Goal: Find specific page/section: Find specific page/section

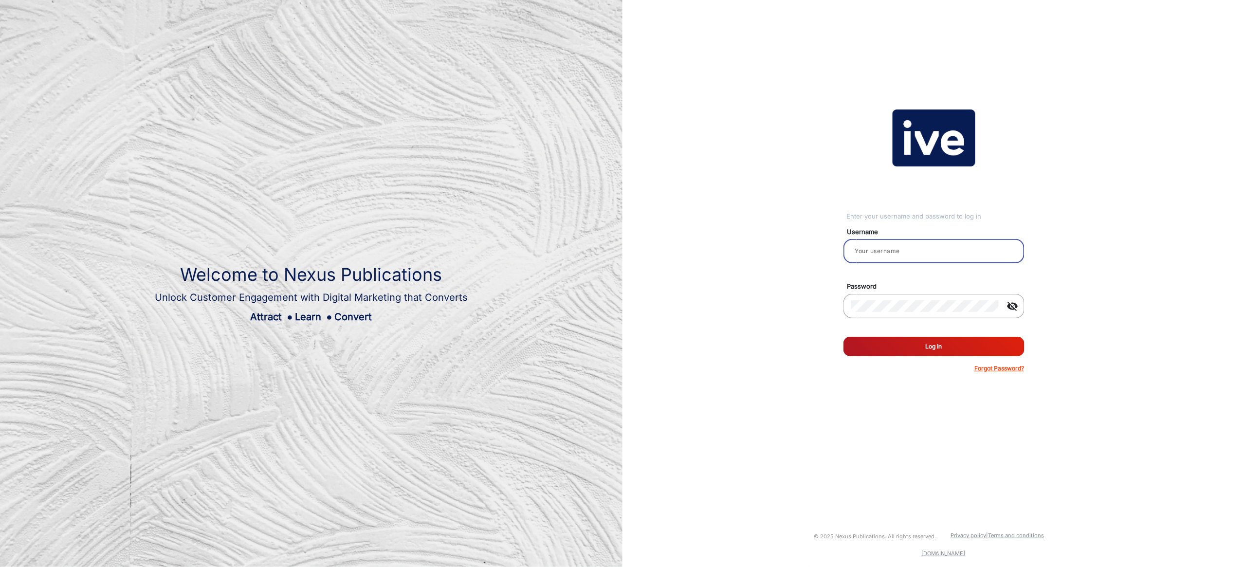
click at [946, 253] on input "email" at bounding box center [934, 251] width 166 height 12
type input "[PERSON_NAME]"
click at [935, 348] on button "Log In" at bounding box center [934, 346] width 181 height 19
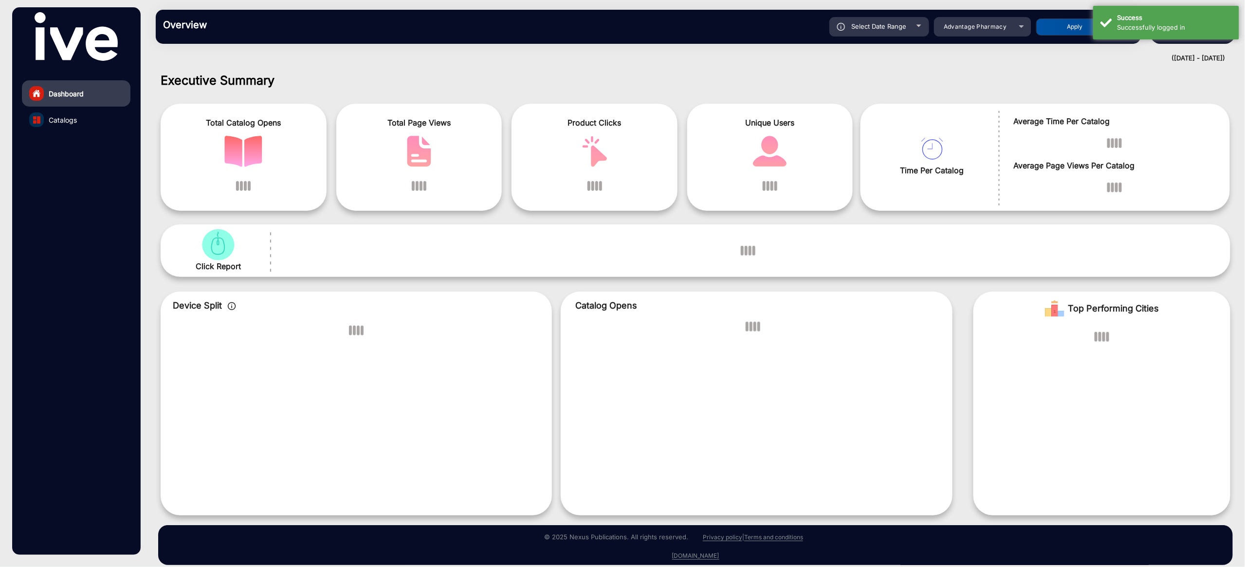
scroll to position [7, 0]
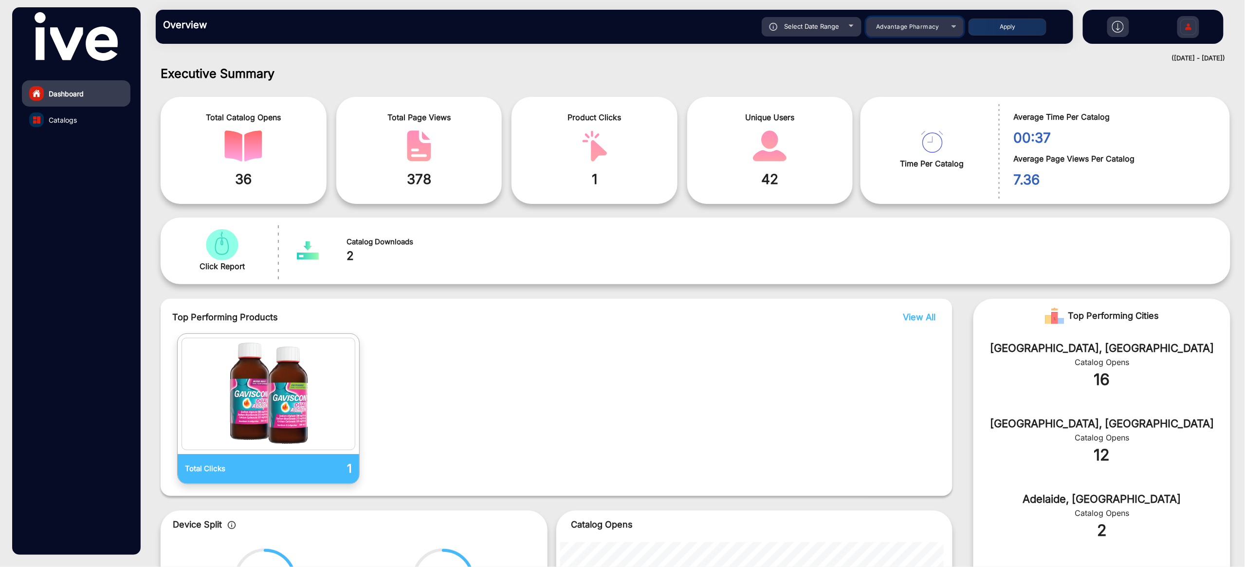
click at [922, 33] on mat-select "Advantage Pharmacy" at bounding box center [915, 26] width 97 height 19
click at [926, 29] on span "Advantage Pharmacy" at bounding box center [907, 26] width 63 height 7
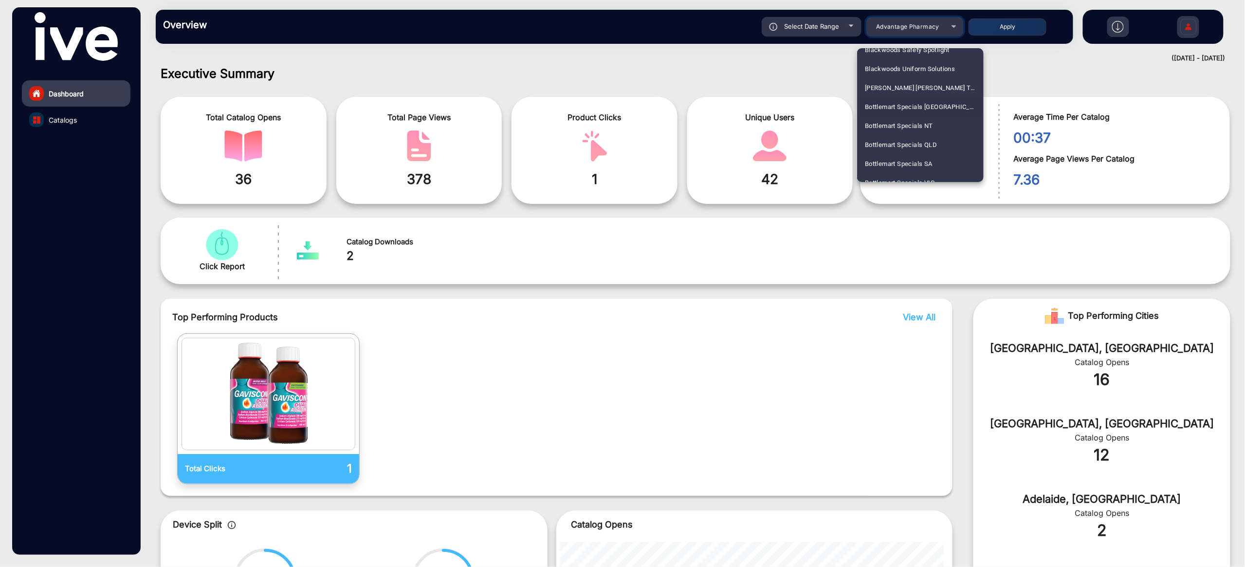
scroll to position [528, 0]
click at [924, 99] on span "Bottlemart Specials [GEOGRAPHIC_DATA]" at bounding box center [920, 103] width 111 height 19
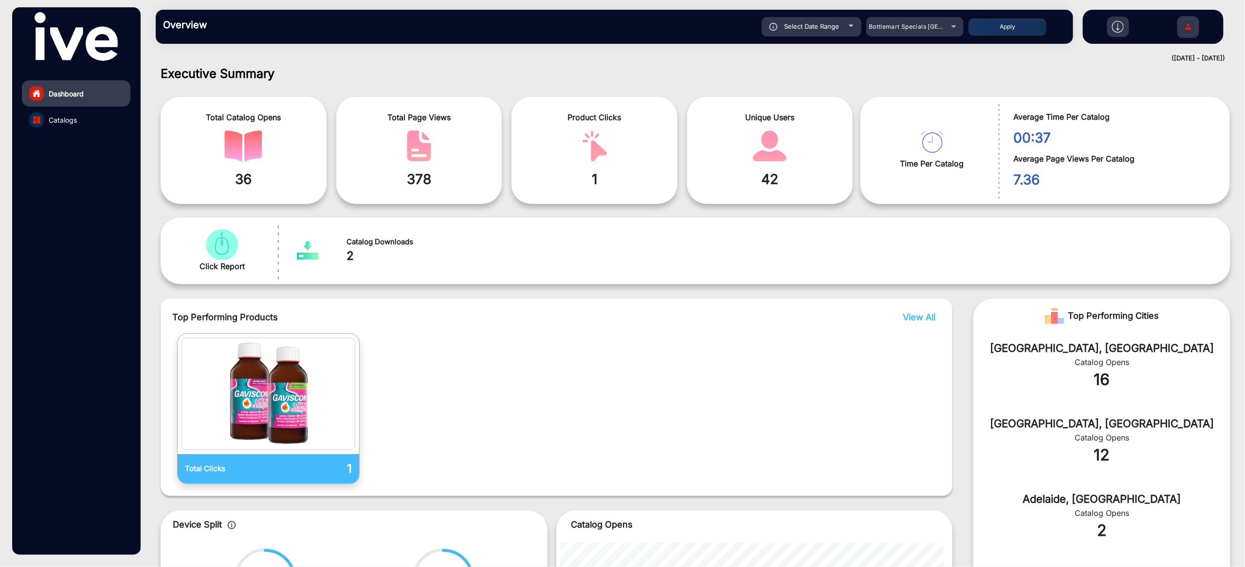
click at [831, 29] on span "Select Date Range" at bounding box center [811, 26] width 55 height 8
type input "[DATE]"
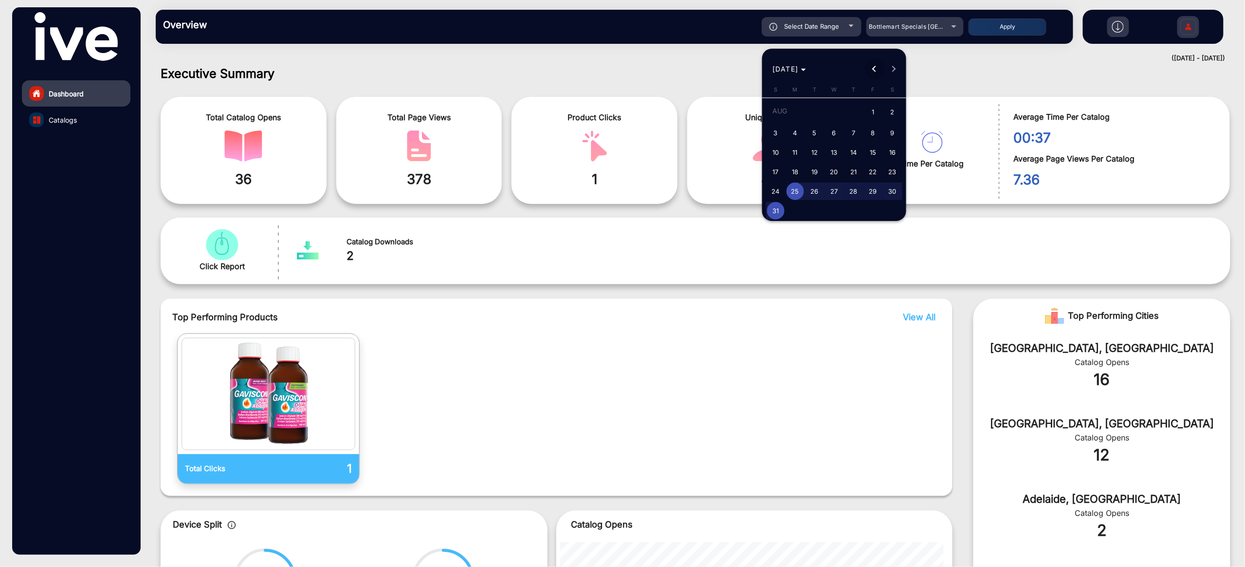
click at [876, 69] on button "Previous month" at bounding box center [874, 68] width 19 height 19
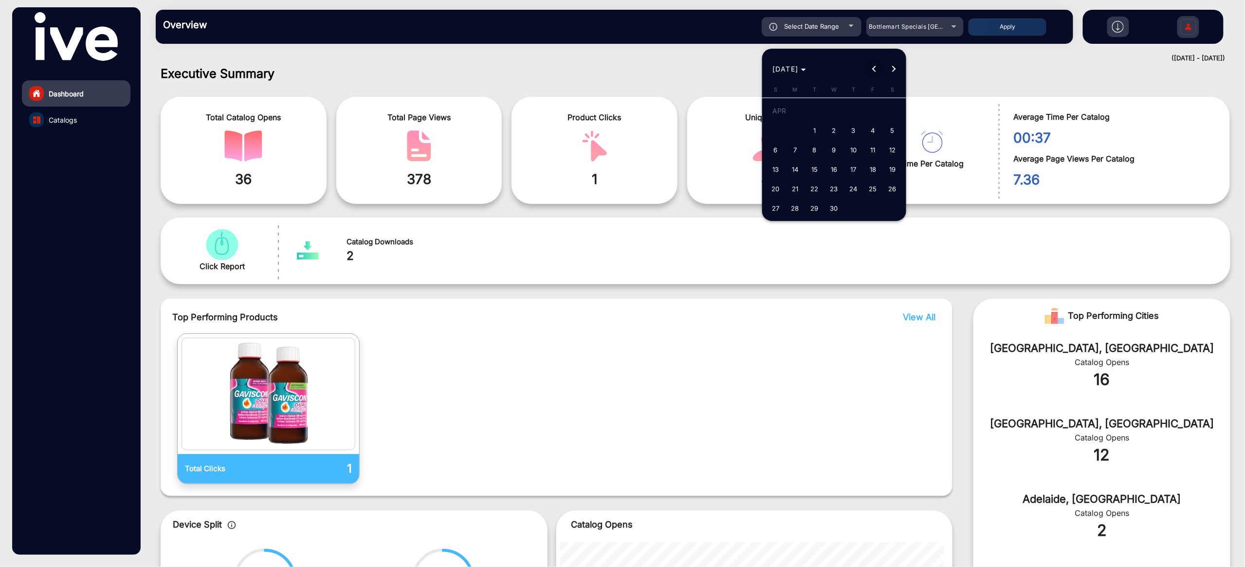
click at [876, 69] on button "Previous month" at bounding box center [874, 68] width 19 height 19
click at [777, 171] on span "15" at bounding box center [776, 170] width 18 height 18
type input "[DATE]"
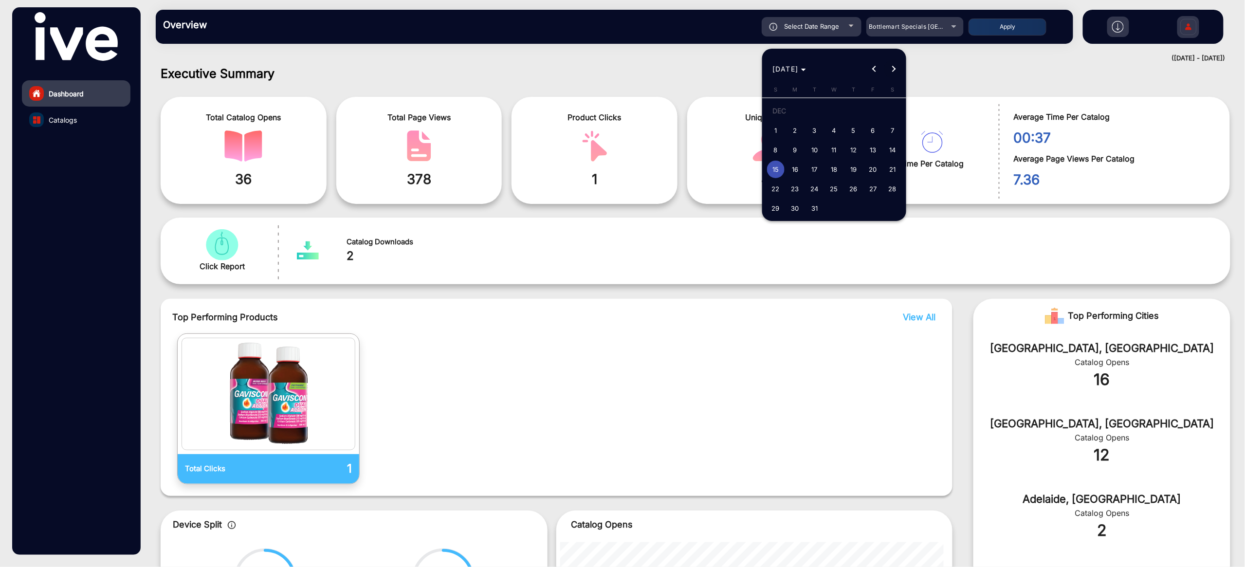
click at [893, 73] on span "Next month" at bounding box center [894, 68] width 19 height 19
click at [874, 132] on span "10" at bounding box center [874, 133] width 18 height 18
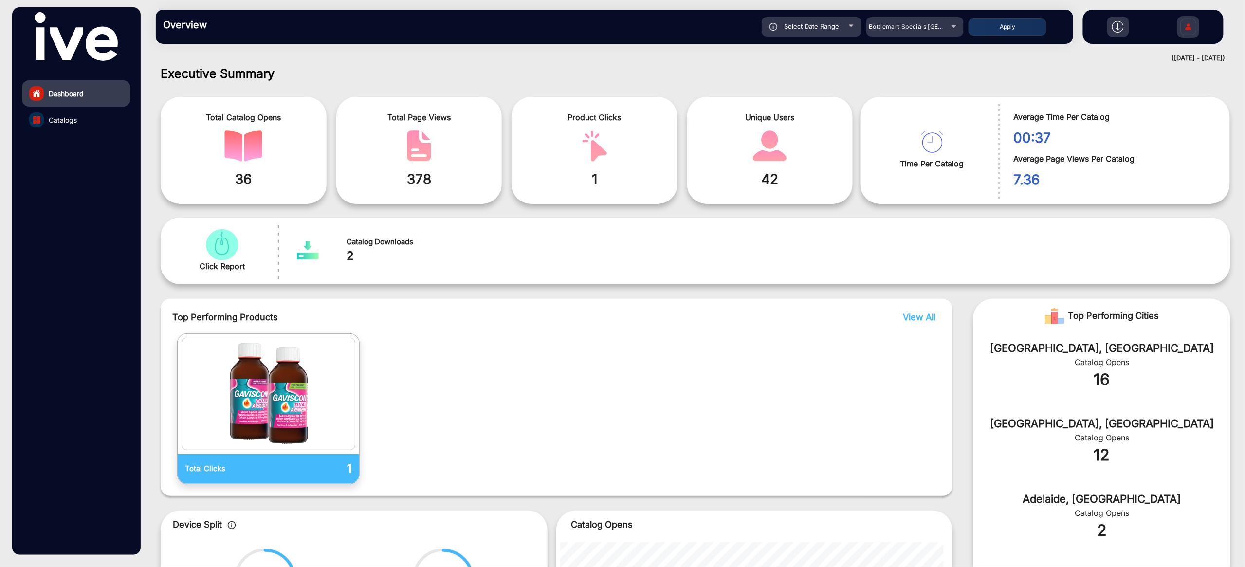
type input "[DATE]"
click at [1012, 29] on button "Apply" at bounding box center [1008, 27] width 78 height 17
type input "[DATE]"
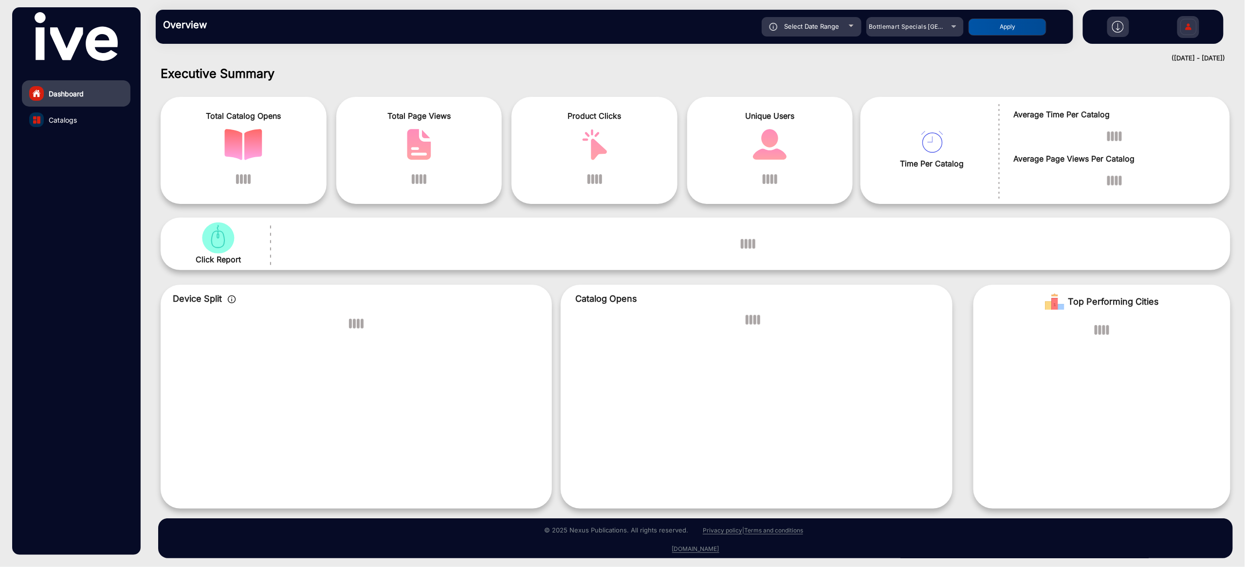
scroll to position [0, 0]
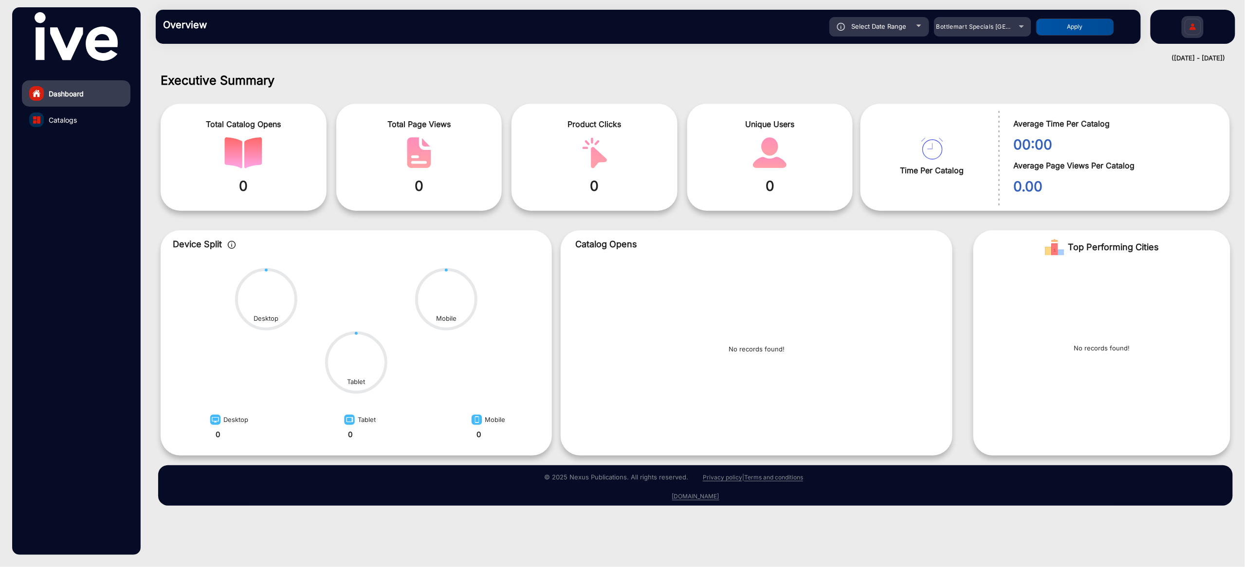
click at [1077, 32] on button "Apply" at bounding box center [1075, 27] width 78 height 17
type input "[DATE]"
click at [79, 129] on link "Catalogs" at bounding box center [76, 120] width 109 height 26
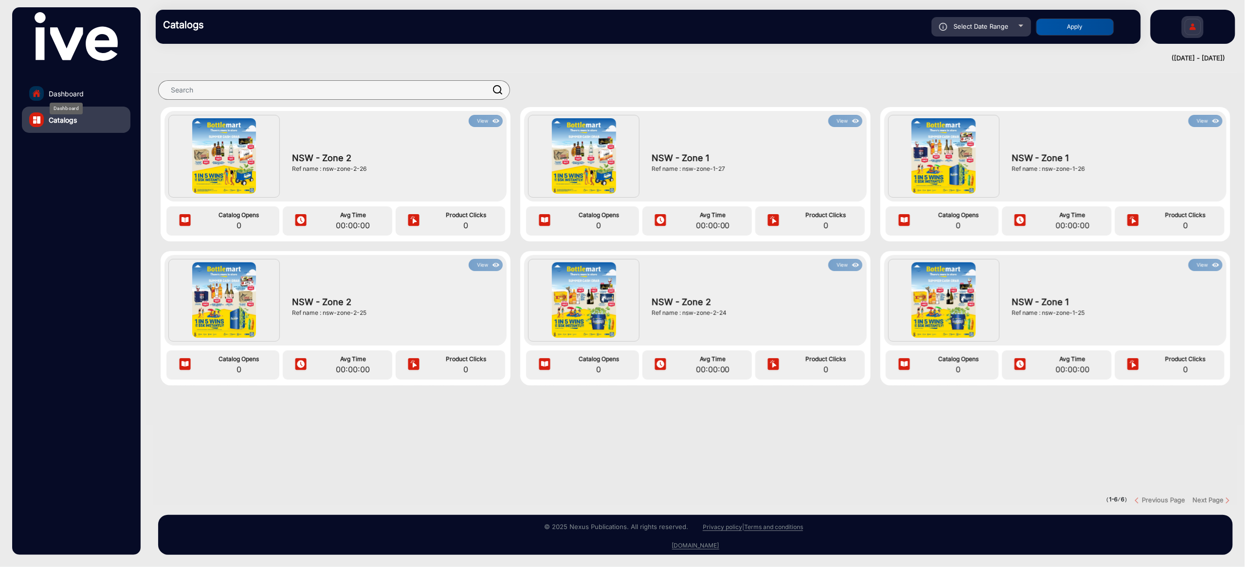
click at [82, 103] on div "Dashboard" at bounding box center [66, 109] width 33 height 12
click at [82, 97] on span "Dashboard" at bounding box center [66, 94] width 35 height 10
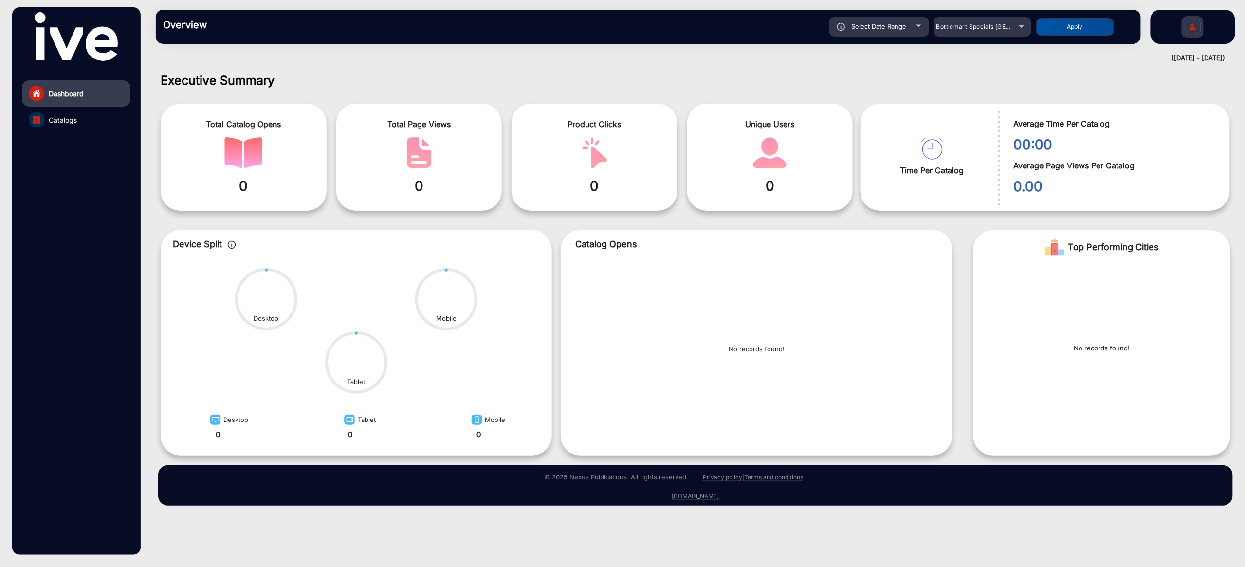
click at [902, 27] on span "Select Date Range" at bounding box center [879, 26] width 55 height 8
type input "[DATE]"
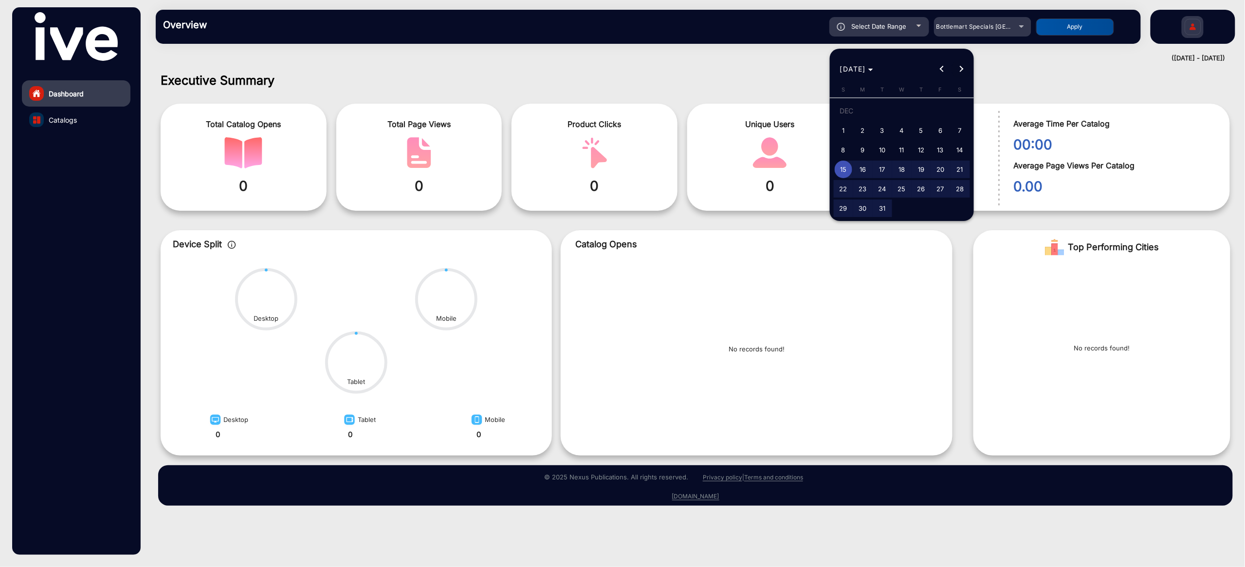
click at [962, 74] on span "Next month" at bounding box center [961, 68] width 19 height 19
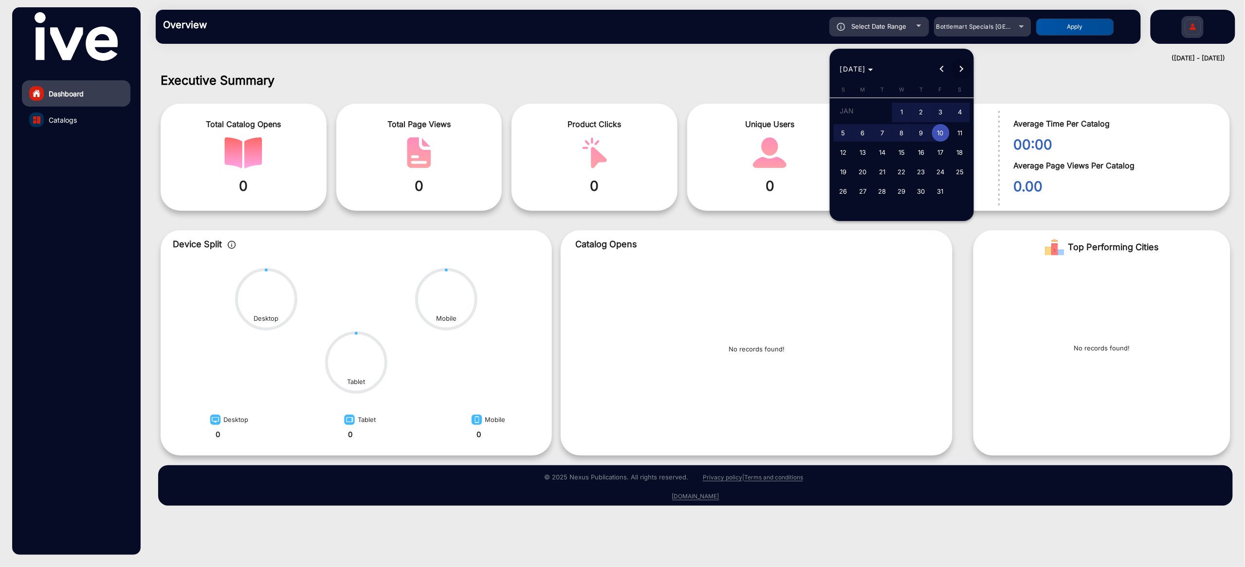
click at [962, 74] on span "Next month" at bounding box center [961, 68] width 19 height 19
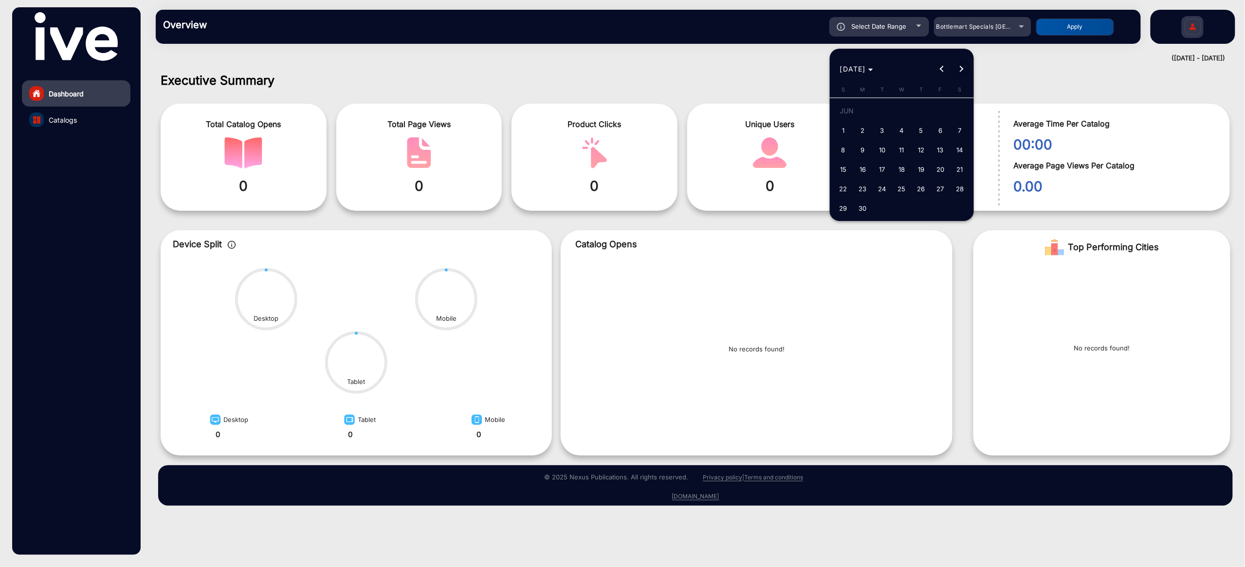
click at [962, 74] on span "Next month" at bounding box center [961, 68] width 19 height 19
click at [942, 74] on span "Previous month" at bounding box center [941, 68] width 19 height 19
click at [880, 128] on span "1" at bounding box center [883, 131] width 18 height 18
type input "[DATE]"
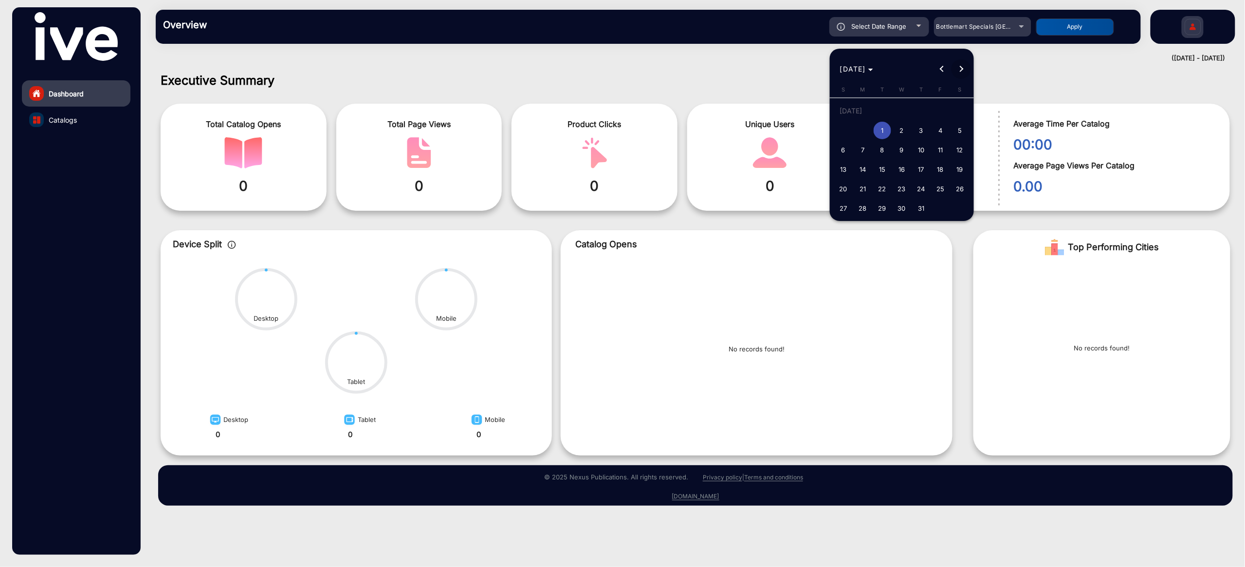
click at [960, 71] on button "Next month" at bounding box center [961, 68] width 19 height 19
click at [960, 71] on div "[DATE] [DATE]" at bounding box center [902, 68] width 139 height 19
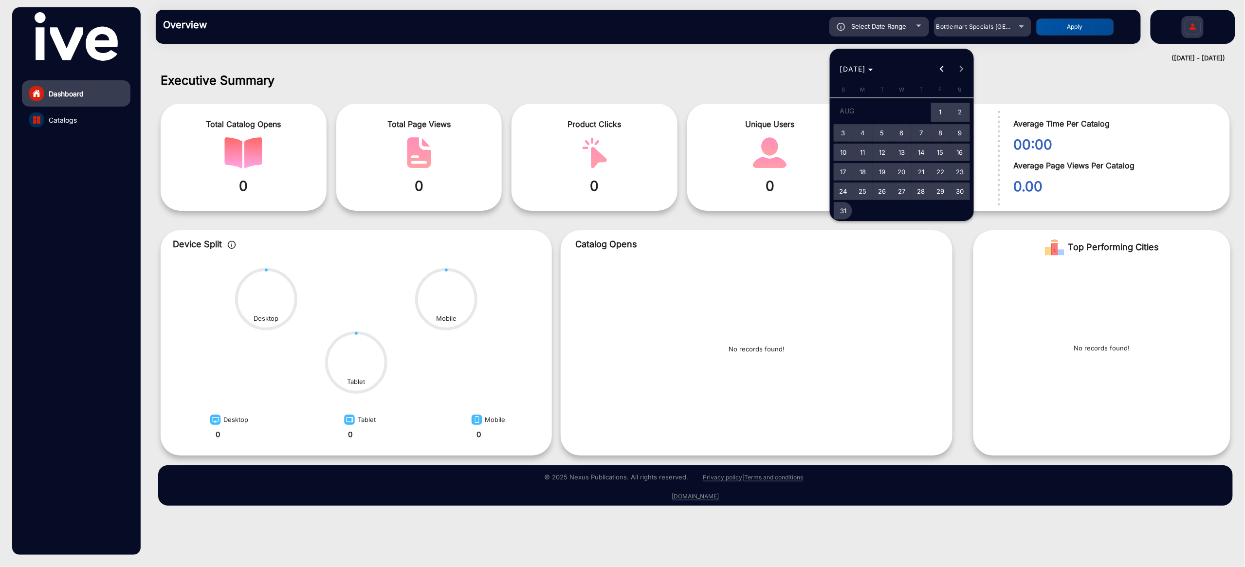
click at [846, 206] on span "31" at bounding box center [844, 211] width 18 height 18
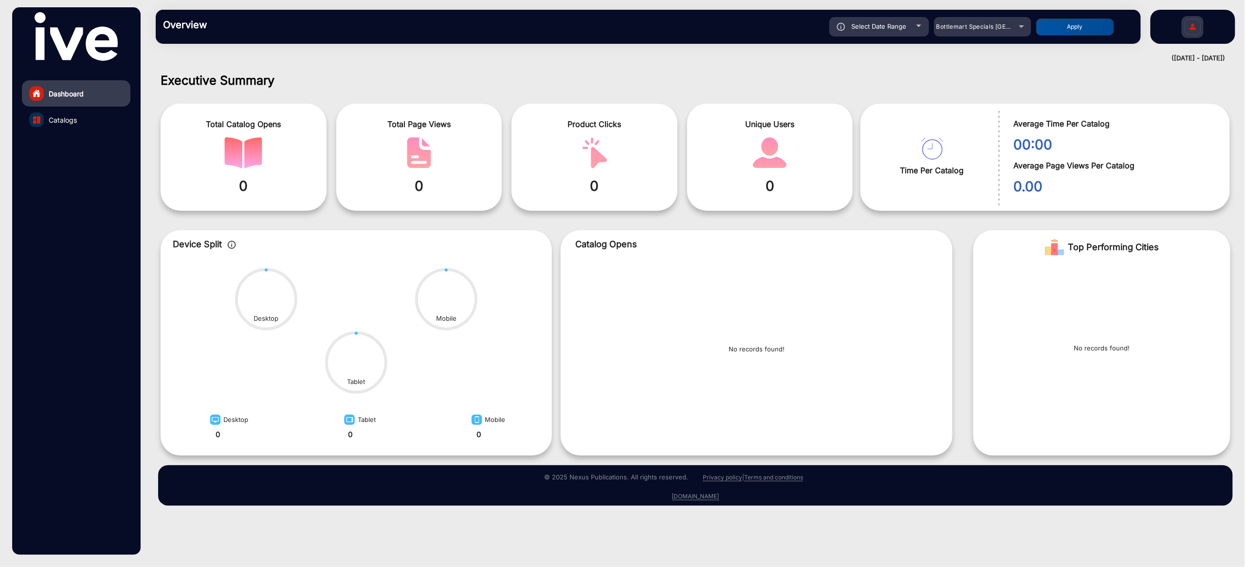
type input "[DATE]"
click at [1070, 26] on button "Apply" at bounding box center [1075, 27] width 78 height 17
type input "[DATE]"
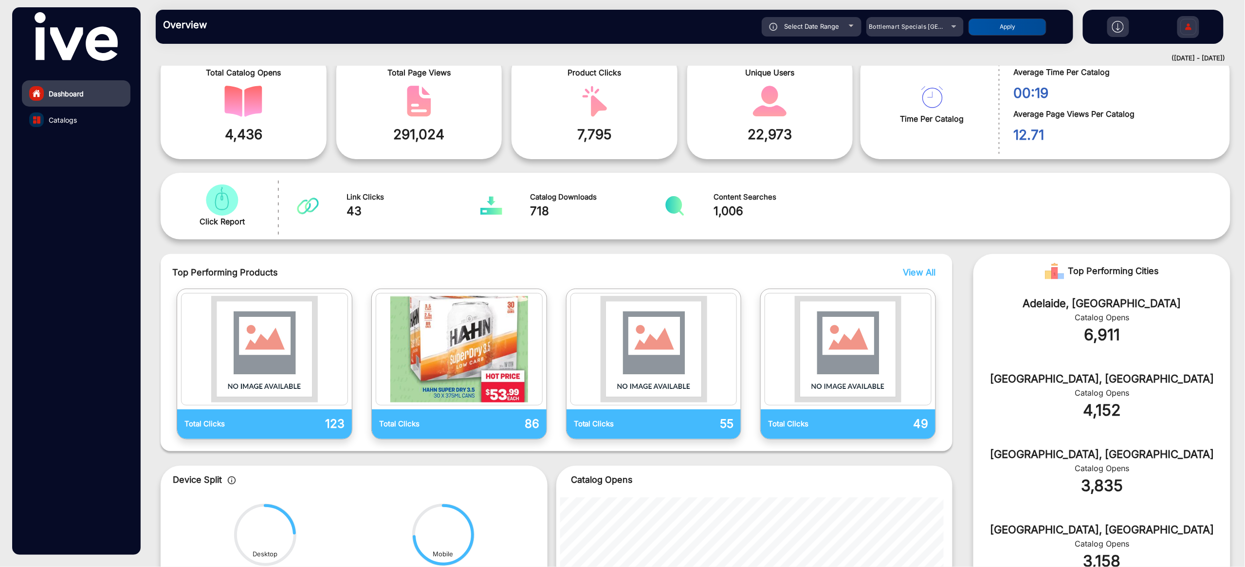
scroll to position [63, 0]
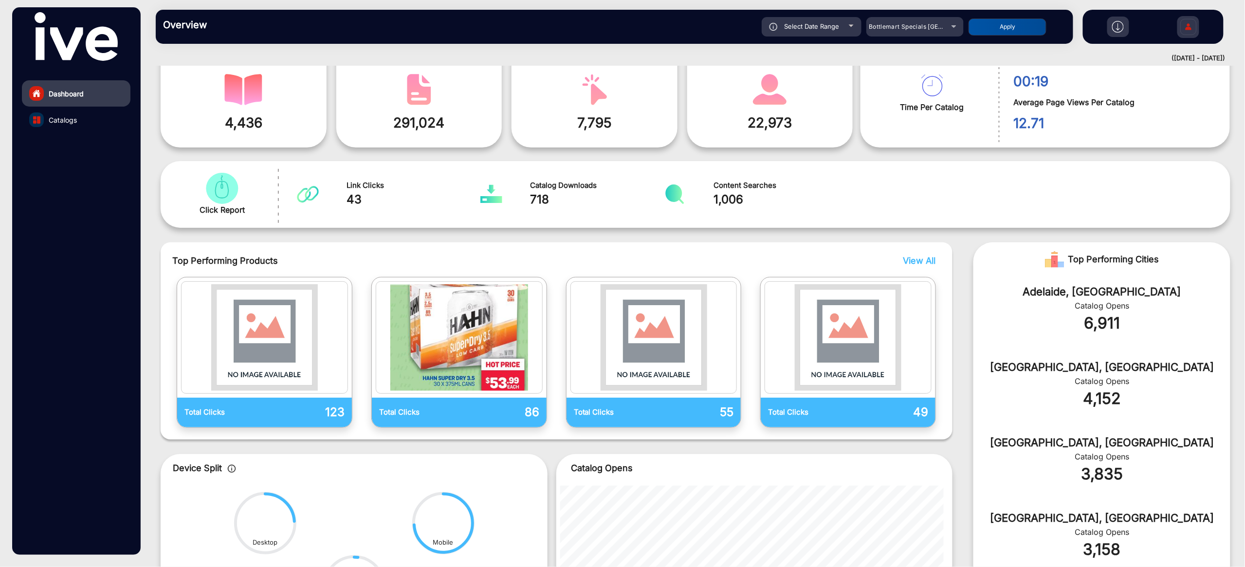
click at [81, 126] on link "Catalogs" at bounding box center [76, 120] width 109 height 26
